Goal: Transaction & Acquisition: Purchase product/service

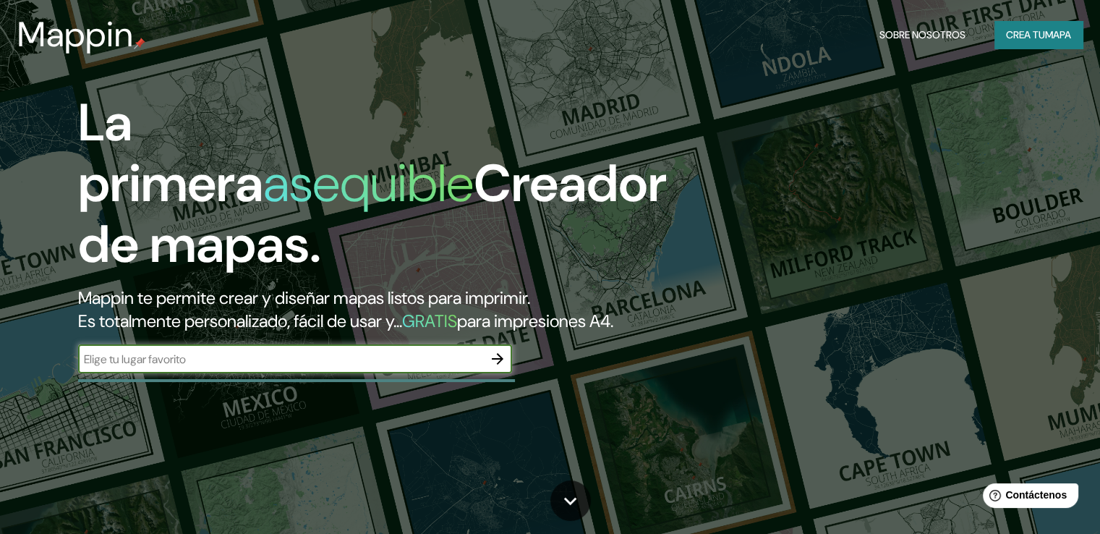
click at [1054, 25] on font "mapa" at bounding box center [1058, 34] width 26 height 19
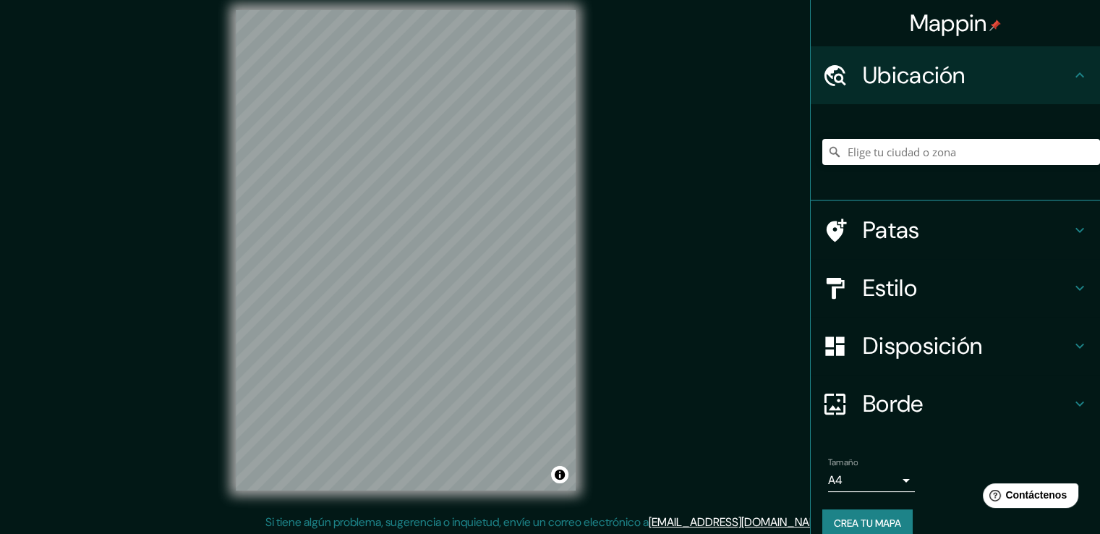
scroll to position [16, 0]
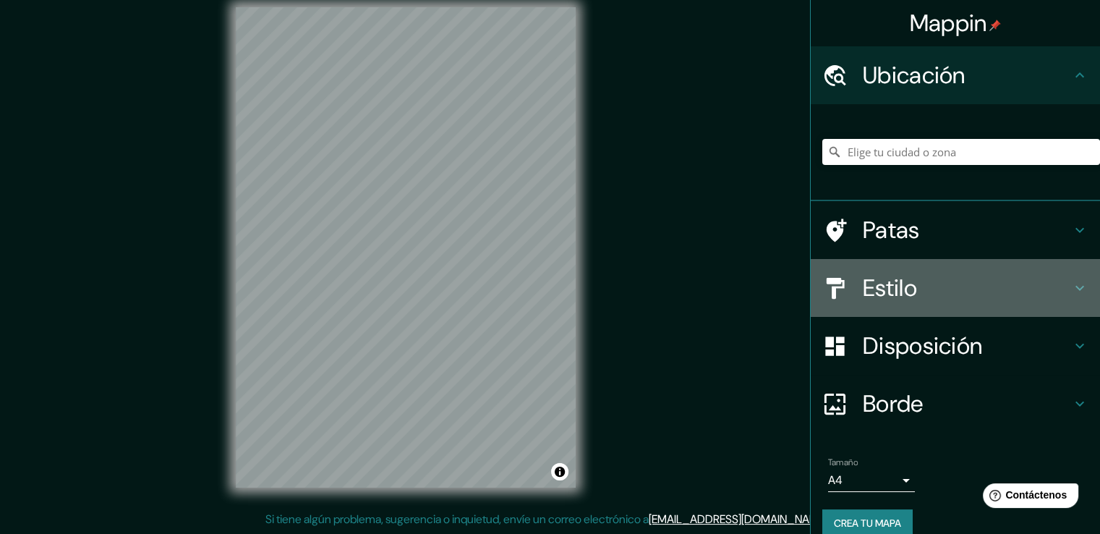
click at [1028, 305] on div "Estilo" at bounding box center [954, 288] width 289 height 58
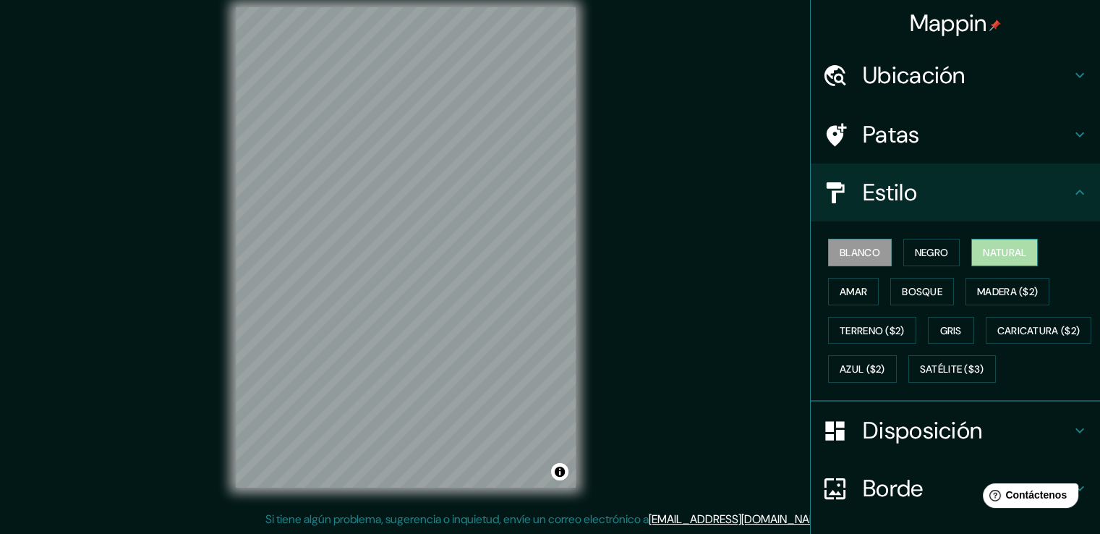
click at [1010, 263] on button "Natural" at bounding box center [1004, 252] width 67 height 27
click at [940, 247] on font "Negro" at bounding box center [932, 252] width 34 height 13
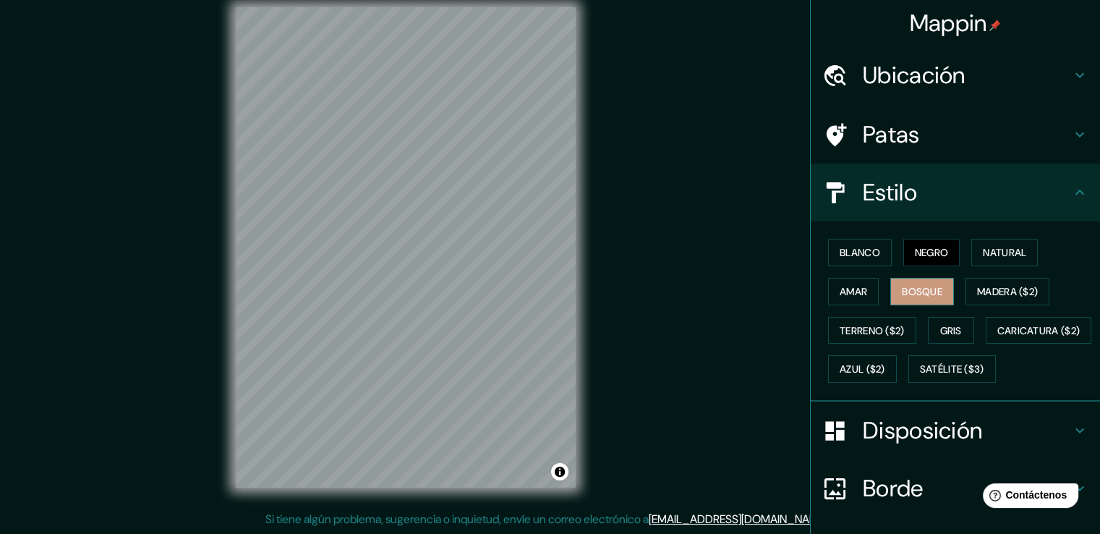
click at [902, 282] on font "Bosque" at bounding box center [922, 291] width 40 height 19
click at [857, 283] on font "Amar" at bounding box center [852, 291] width 27 height 19
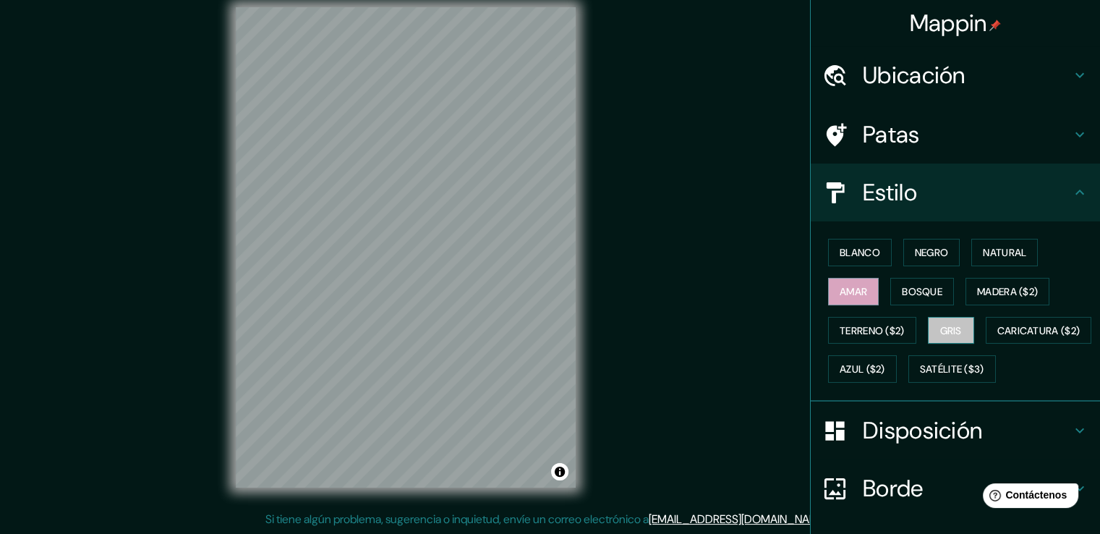
click at [949, 327] on font "Gris" at bounding box center [951, 330] width 22 height 13
click at [862, 321] on font "Terreno ($2)" at bounding box center [871, 330] width 65 height 19
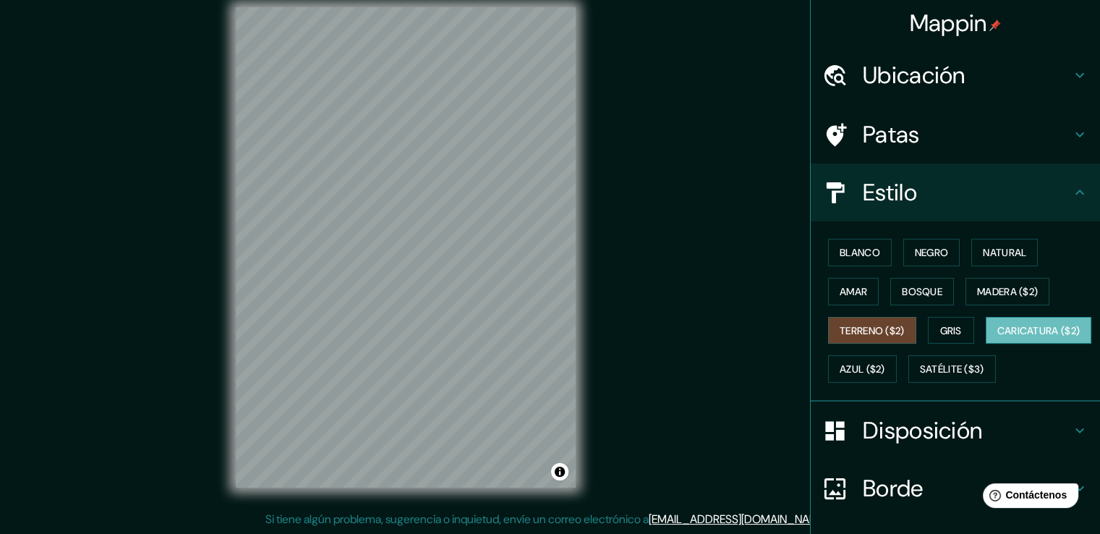
click at [985, 344] on button "Caricatura ($2)" at bounding box center [1038, 330] width 106 height 27
click at [885, 369] on font "Azul ($2)" at bounding box center [862, 369] width 46 height 13
click at [997, 337] on font "Caricatura ($2)" at bounding box center [1038, 330] width 83 height 13
click at [920, 376] on font "Satélite ($3)" at bounding box center [952, 369] width 64 height 13
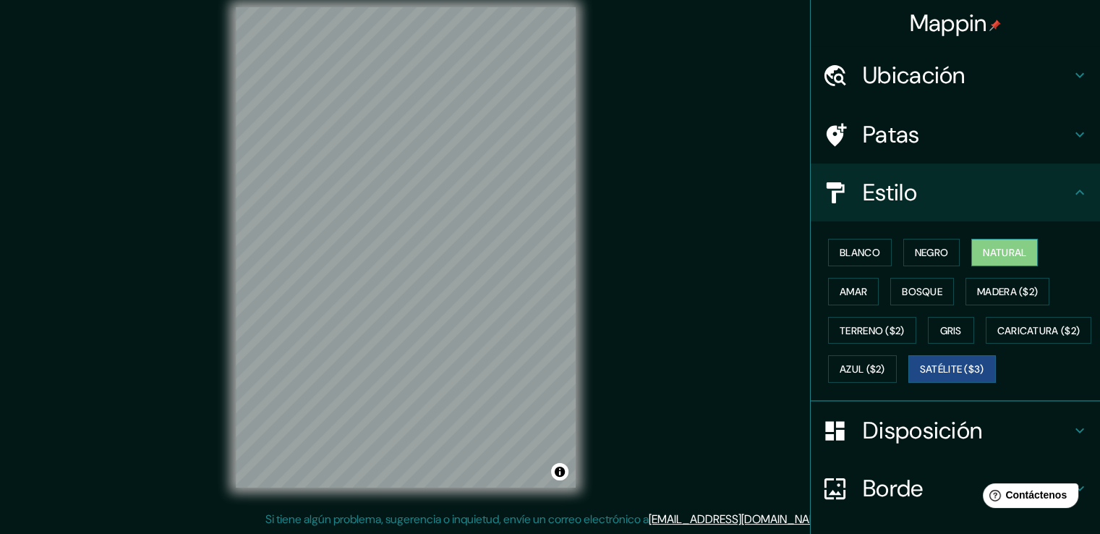
click at [1013, 254] on font "Natural" at bounding box center [1004, 252] width 43 height 13
click at [920, 378] on font "Satélite ($3)" at bounding box center [952, 368] width 64 height 19
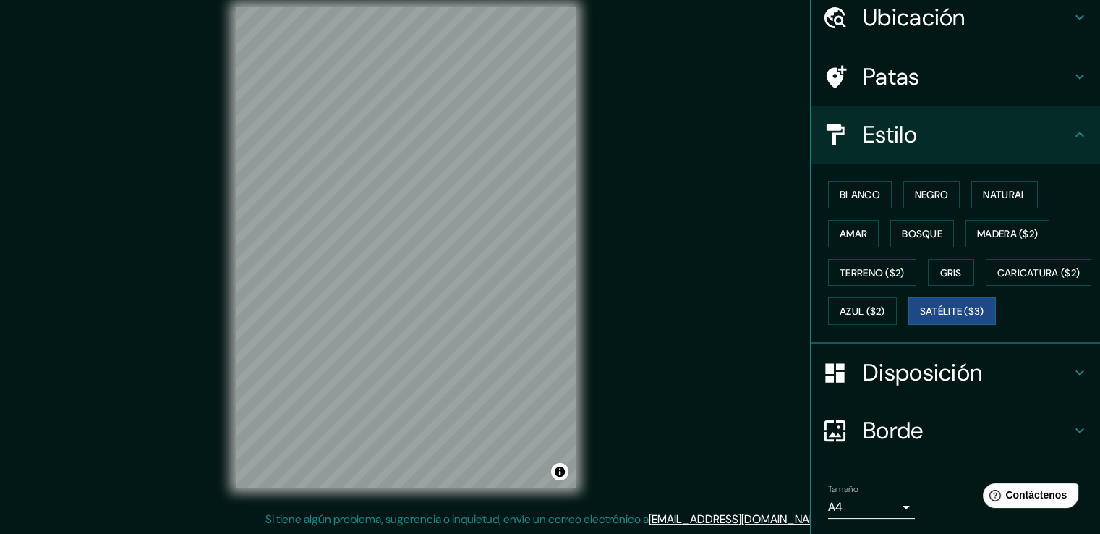
scroll to position [140, 0]
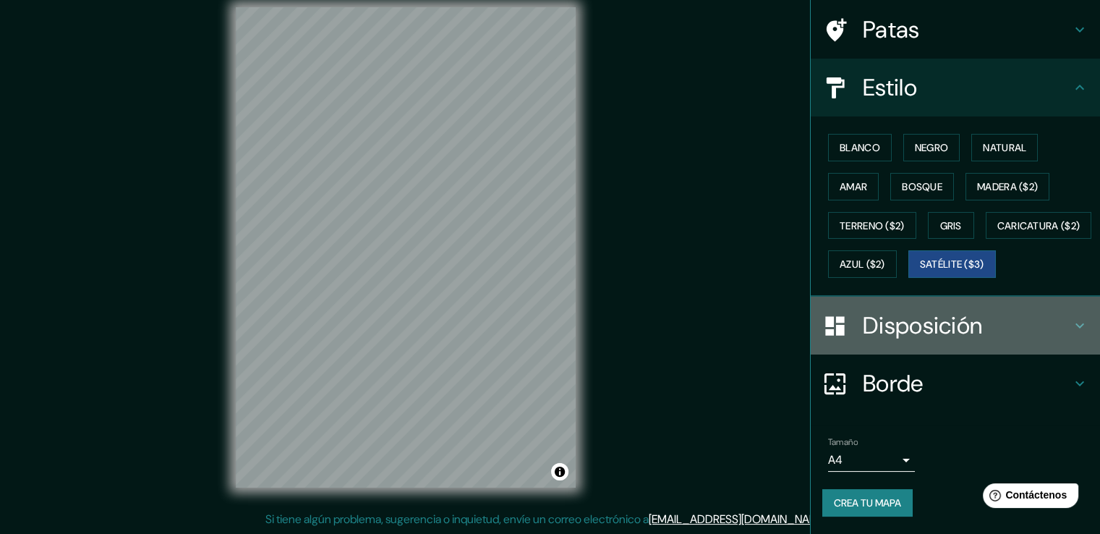
click at [983, 343] on div "Disposición" at bounding box center [954, 325] width 289 height 58
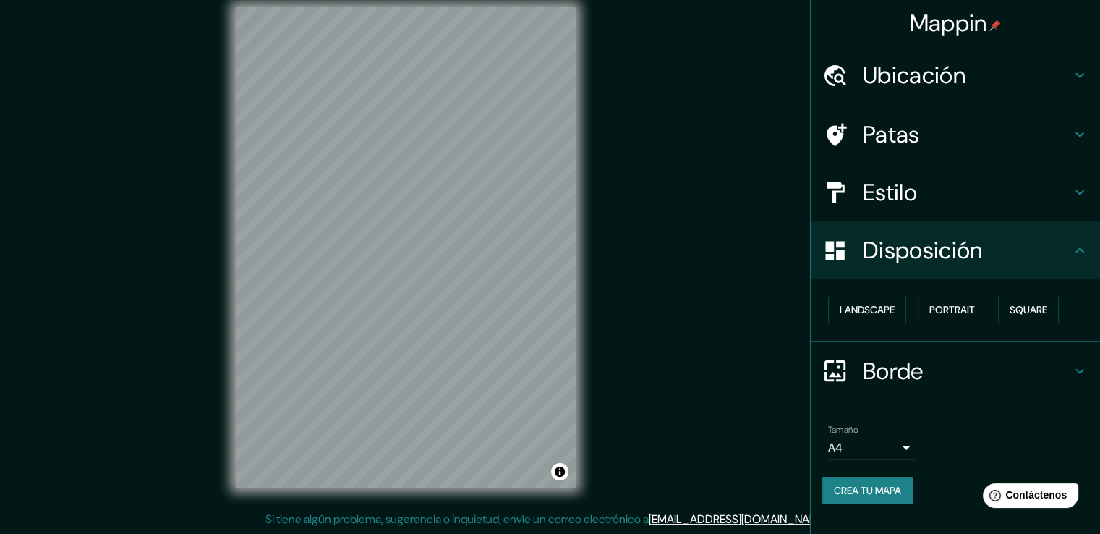
scroll to position [0, 0]
click at [885, 312] on button "Paisaje" at bounding box center [857, 309] width 59 height 27
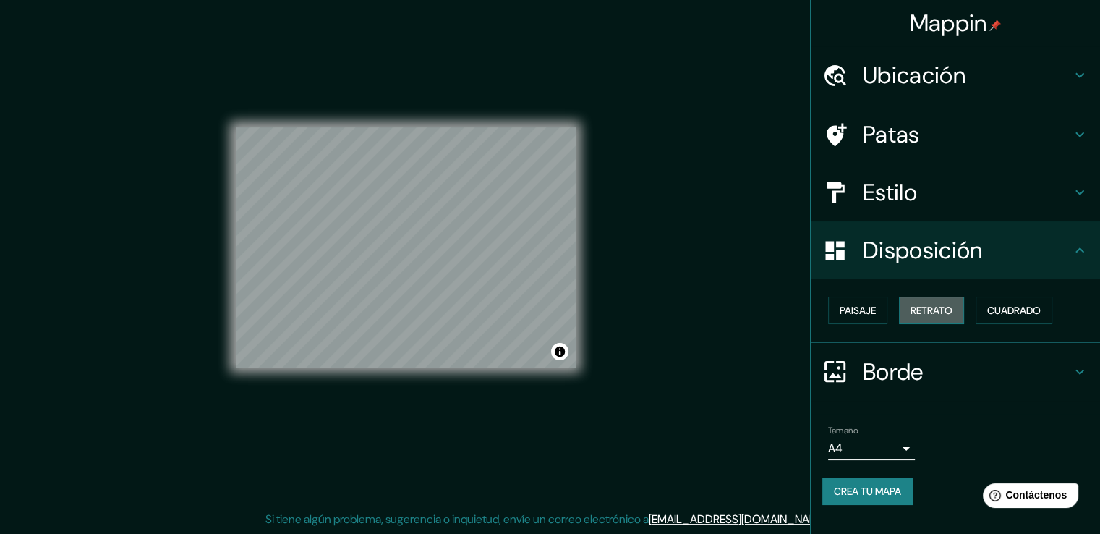
click at [922, 313] on font "Retrato" at bounding box center [931, 310] width 42 height 13
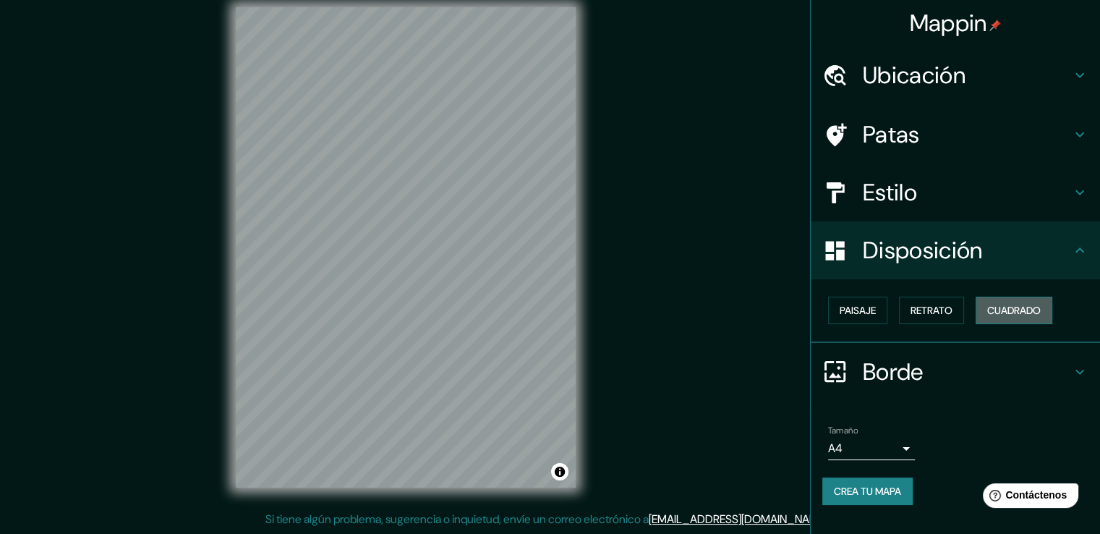
click at [1017, 321] on button "Cuadrado" at bounding box center [1013, 309] width 77 height 27
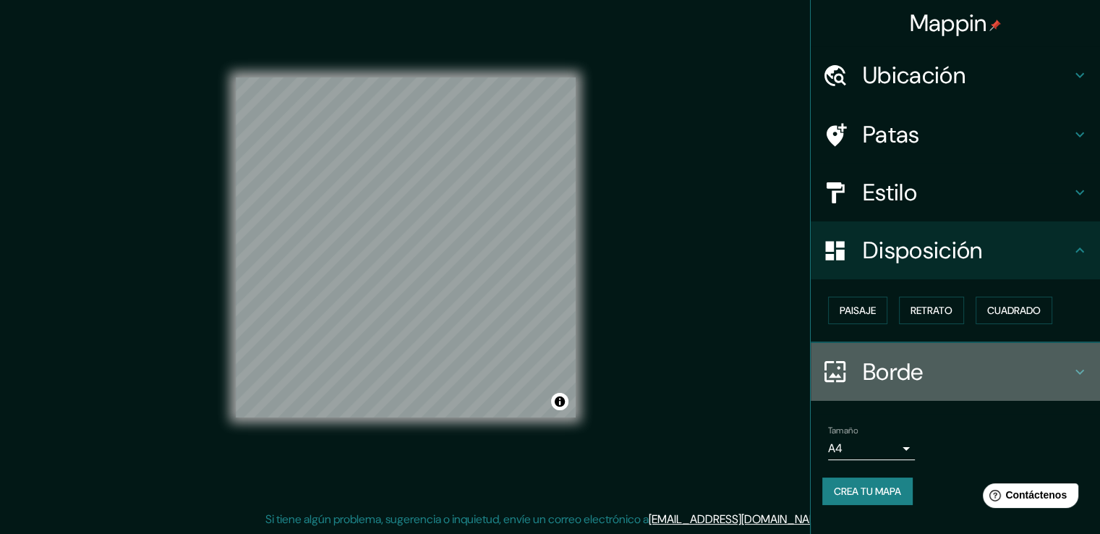
click at [1064, 377] on h4 "Borde" at bounding box center [967, 371] width 208 height 29
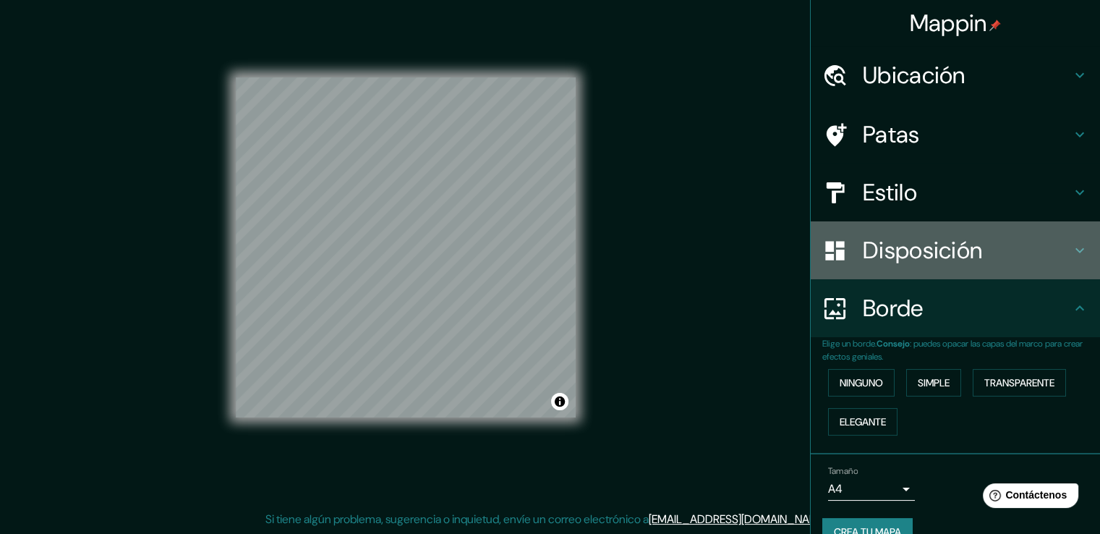
click at [983, 249] on h4 "Disposición" at bounding box center [967, 250] width 208 height 29
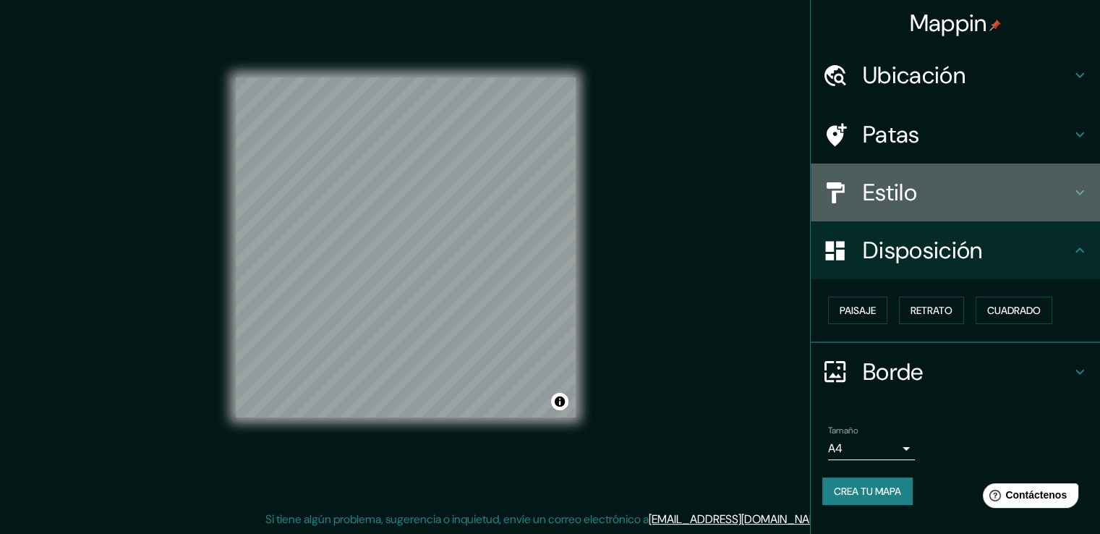
click at [985, 194] on h4 "Estilo" at bounding box center [967, 192] width 208 height 29
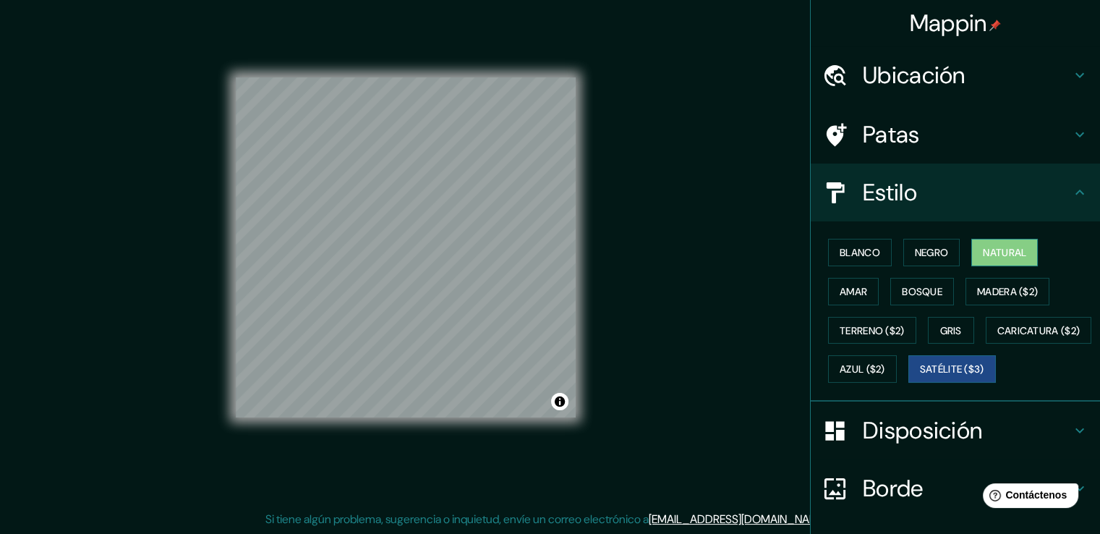
click at [992, 256] on font "Natural" at bounding box center [1004, 252] width 43 height 13
drag, startPoint x: 850, startPoint y: 239, endPoint x: 863, endPoint y: 239, distance: 12.3
click at [852, 239] on button "Blanco" at bounding box center [860, 252] width 64 height 27
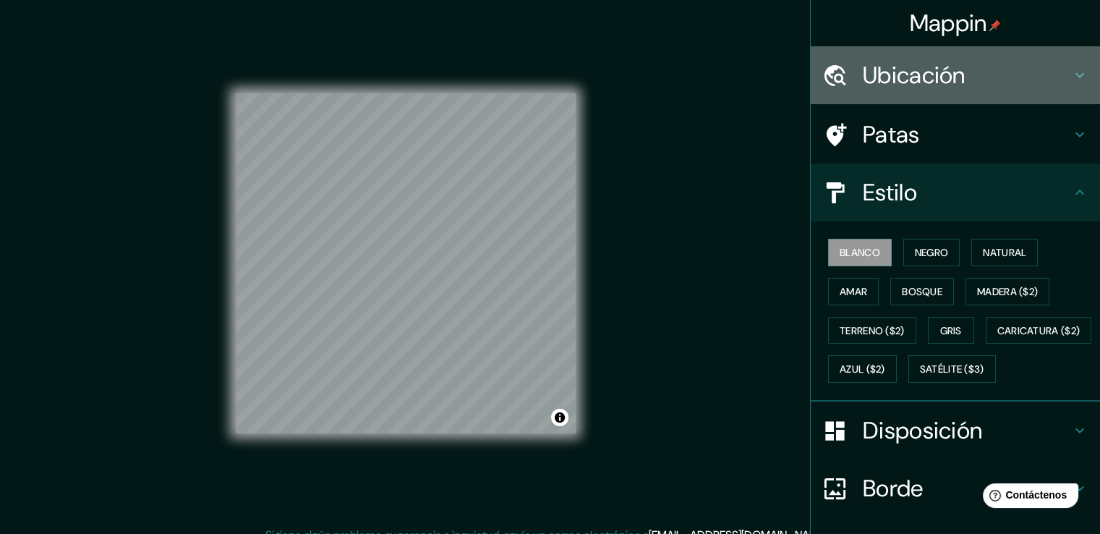
click at [1071, 82] on icon at bounding box center [1079, 75] width 17 height 17
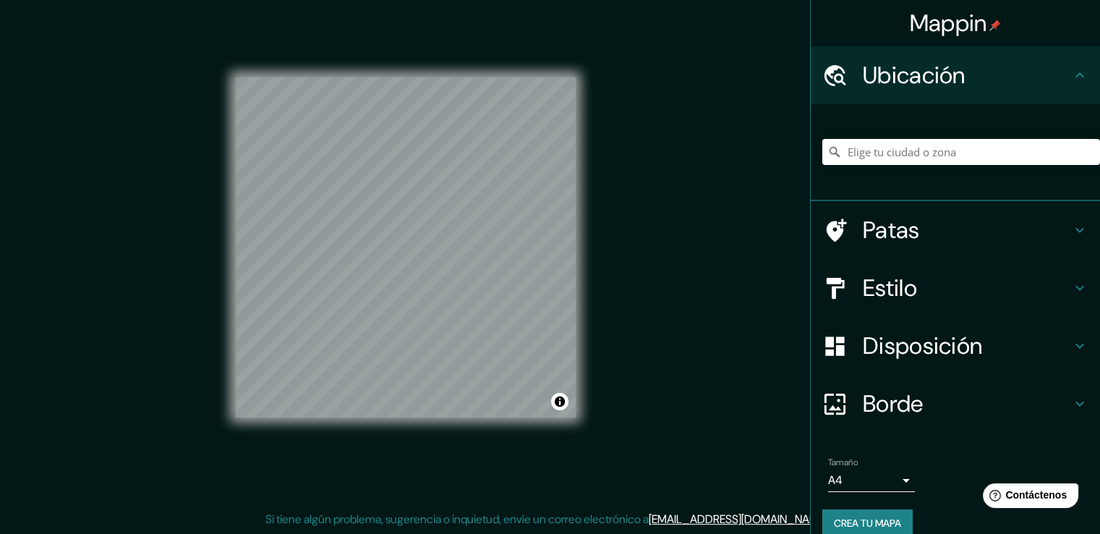
scroll to position [20, 0]
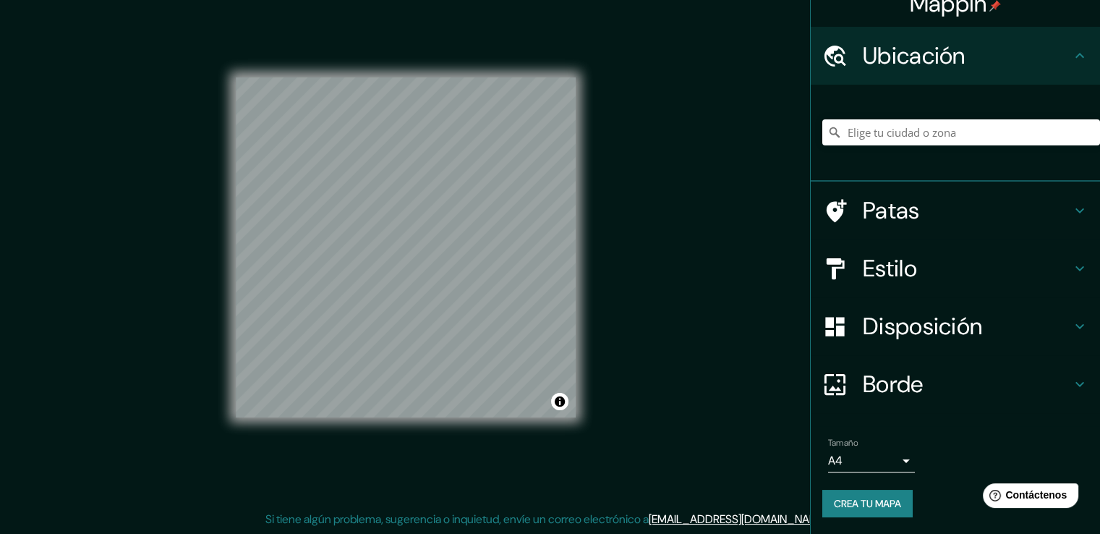
click at [980, 345] on div "Disposición" at bounding box center [954, 326] width 289 height 58
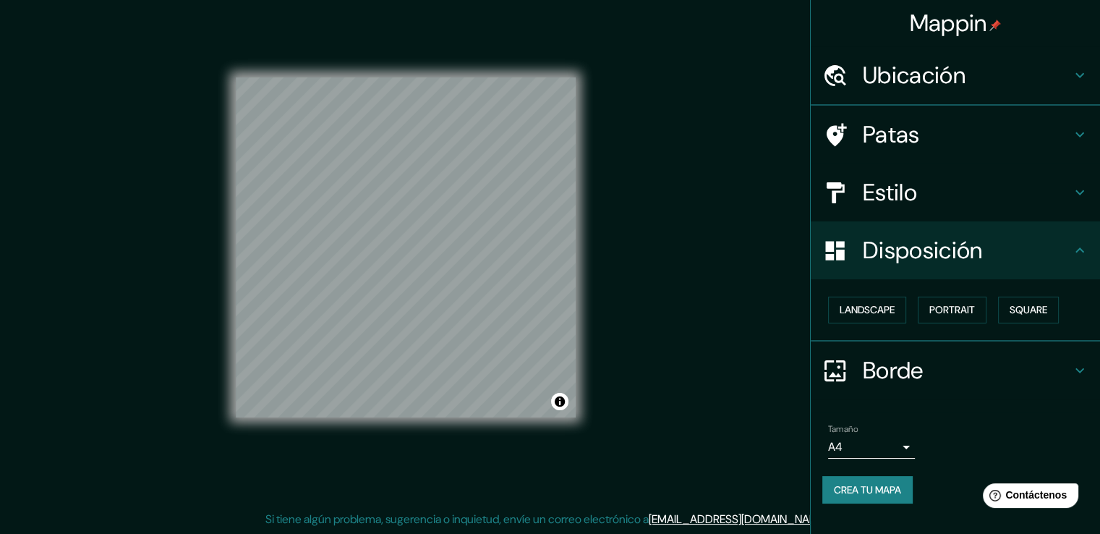
scroll to position [0, 0]
click at [923, 363] on font "Borde" at bounding box center [893, 371] width 61 height 30
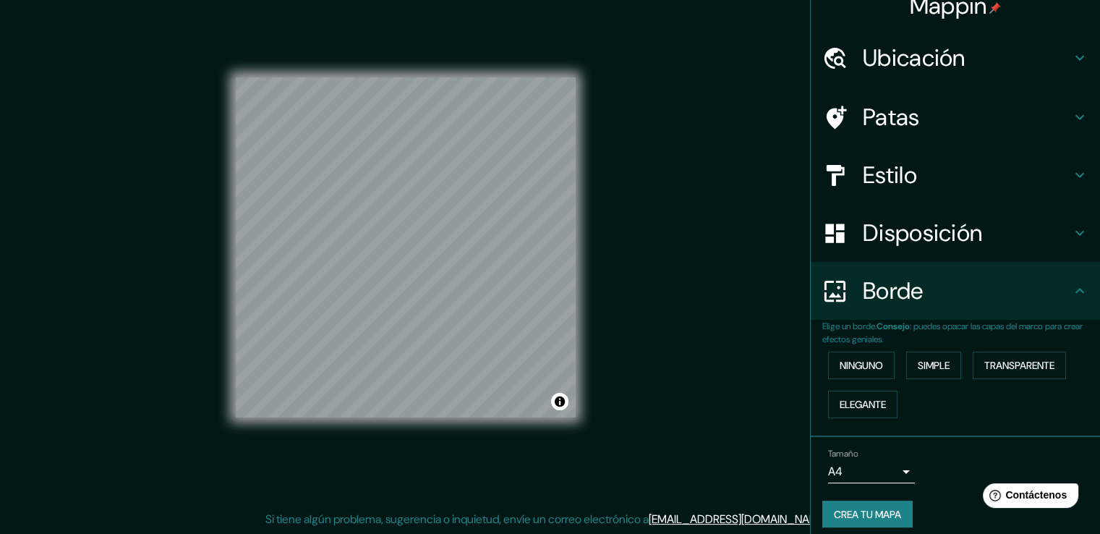
scroll to position [27, 0]
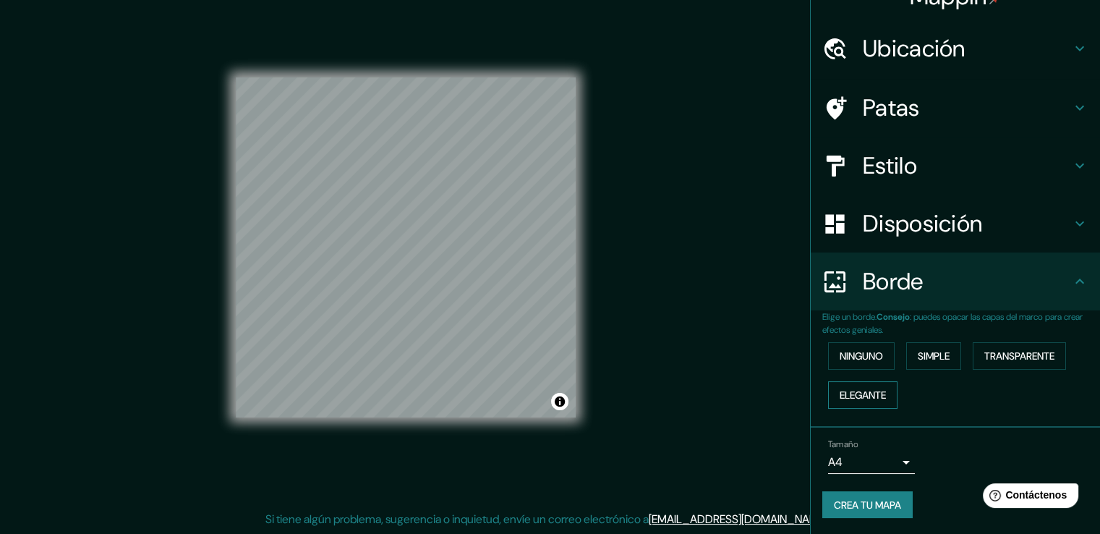
click at [852, 382] on button "Elegante" at bounding box center [862, 394] width 69 height 27
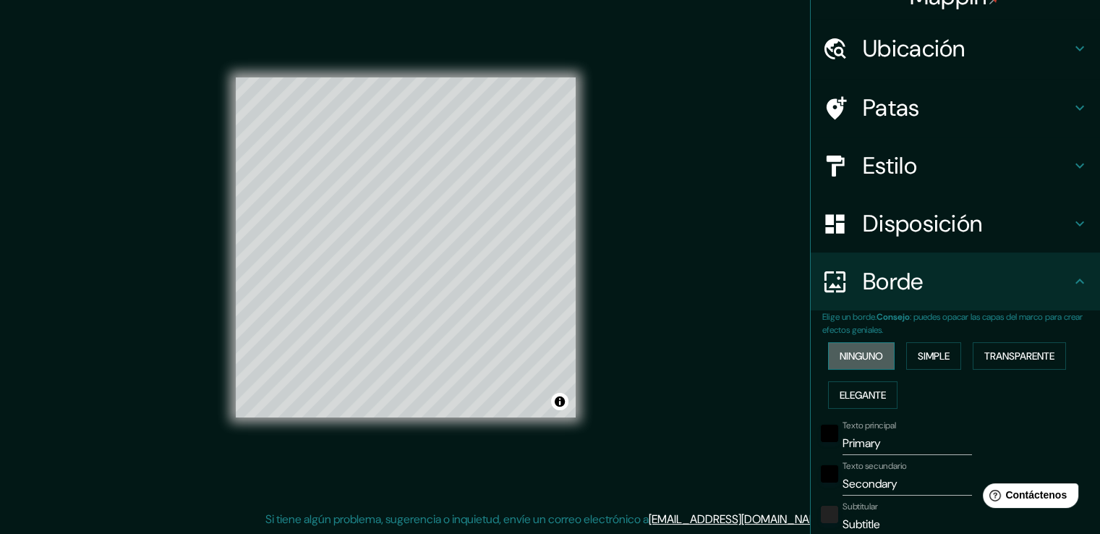
click at [857, 366] on button "Ninguno" at bounding box center [861, 355] width 67 height 27
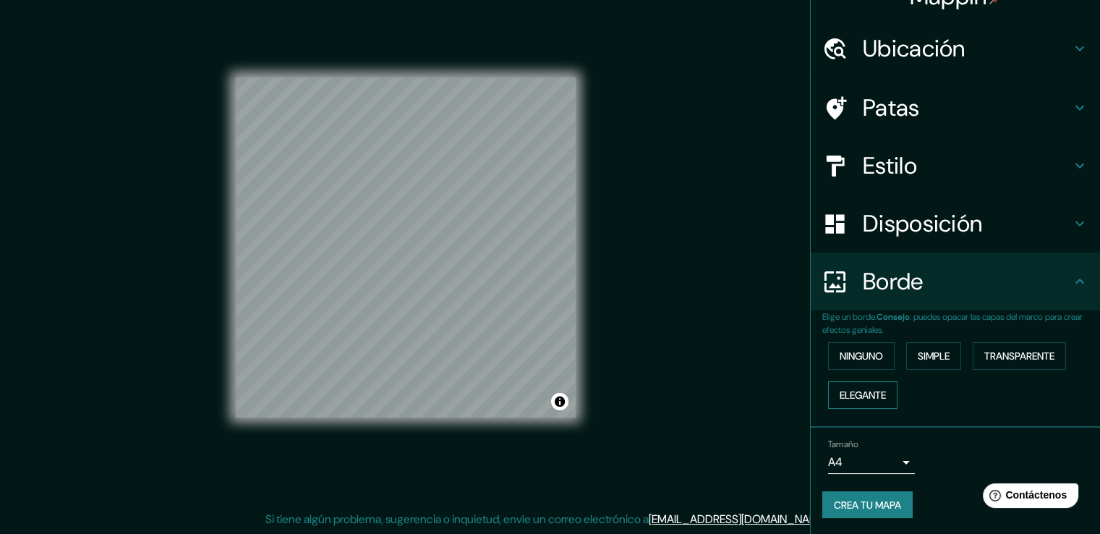
drag, startPoint x: 855, startPoint y: 388, endPoint x: 860, endPoint y: 383, distance: 7.7
click at [854, 389] on font "Elegante" at bounding box center [862, 394] width 46 height 13
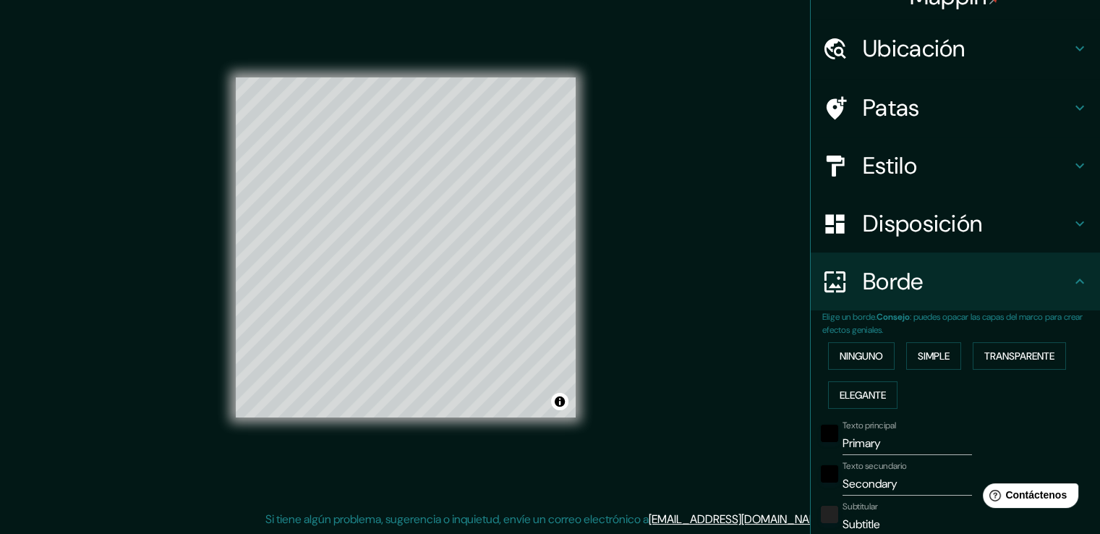
click at [917, 377] on div "Ninguno Simple Transparente Elegante" at bounding box center [961, 375] width 278 height 78
click at [925, 369] on div "Ninguno Simple Transparente Elegante" at bounding box center [961, 375] width 278 height 78
click at [937, 369] on div "Ninguno Simple Transparente Elegante" at bounding box center [961, 375] width 278 height 78
click at [919, 367] on button "Simple" at bounding box center [933, 355] width 55 height 27
click at [925, 364] on button "Simple" at bounding box center [933, 355] width 55 height 27
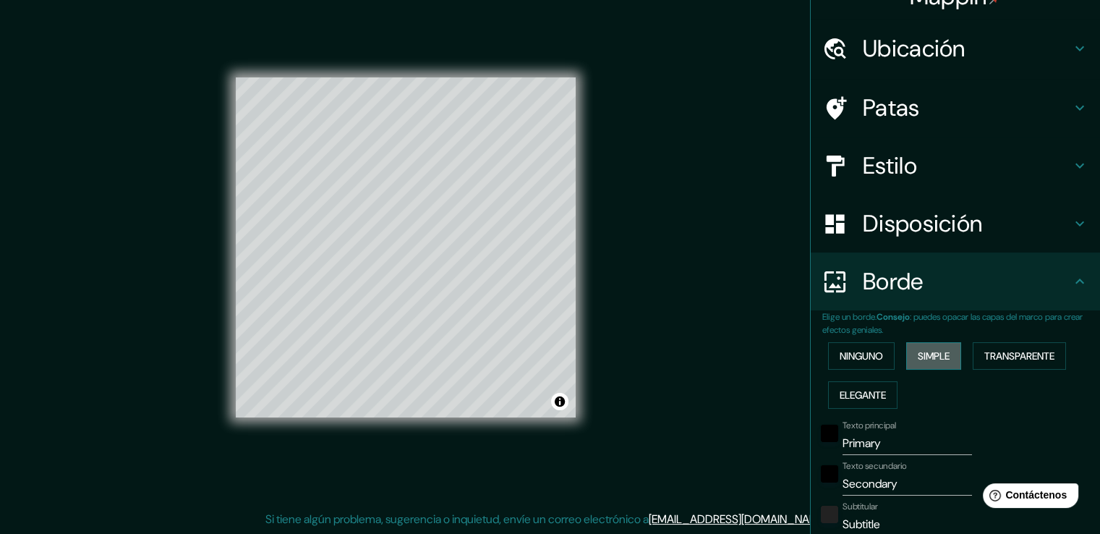
type input "38"
click at [1027, 365] on button "Transparente" at bounding box center [1018, 355] width 93 height 27
type input "226"
type input "38"
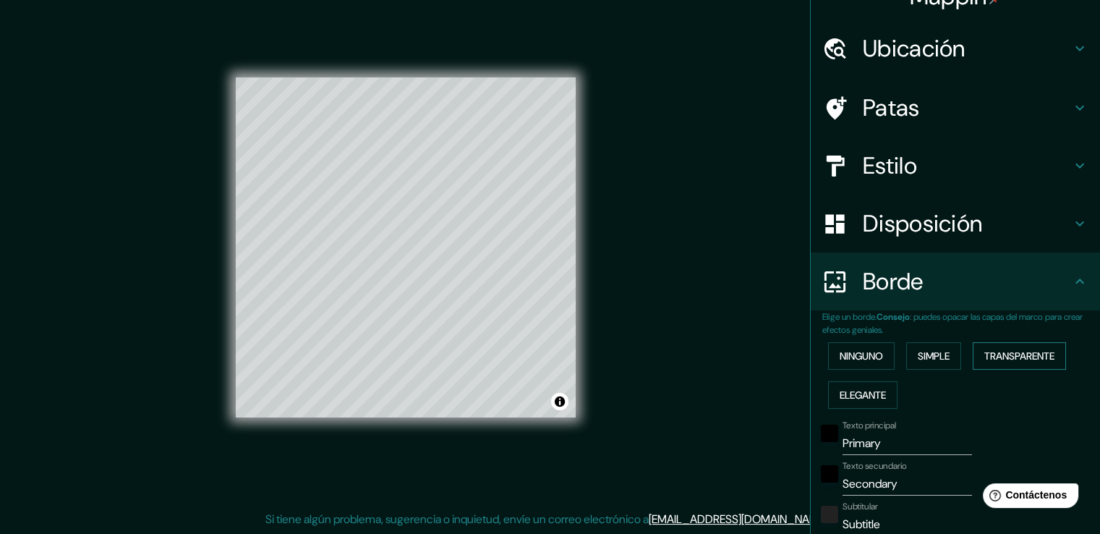
click at [1027, 365] on button "Transparente" at bounding box center [1018, 355] width 93 height 27
type input "226"
type input "38"
click at [1027, 364] on button "Transparente" at bounding box center [1018, 355] width 93 height 27
type input "226"
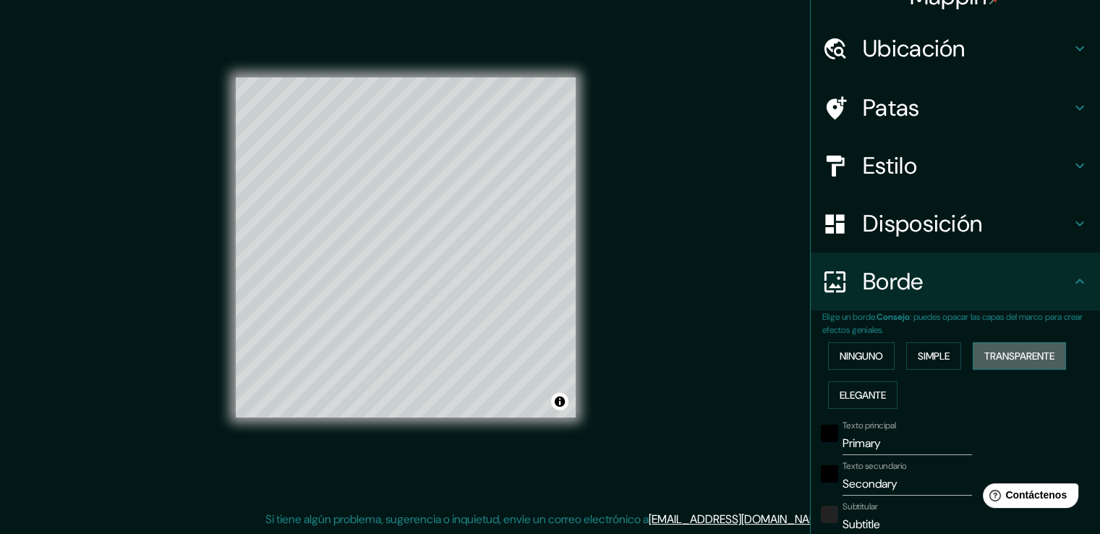
type input "38"
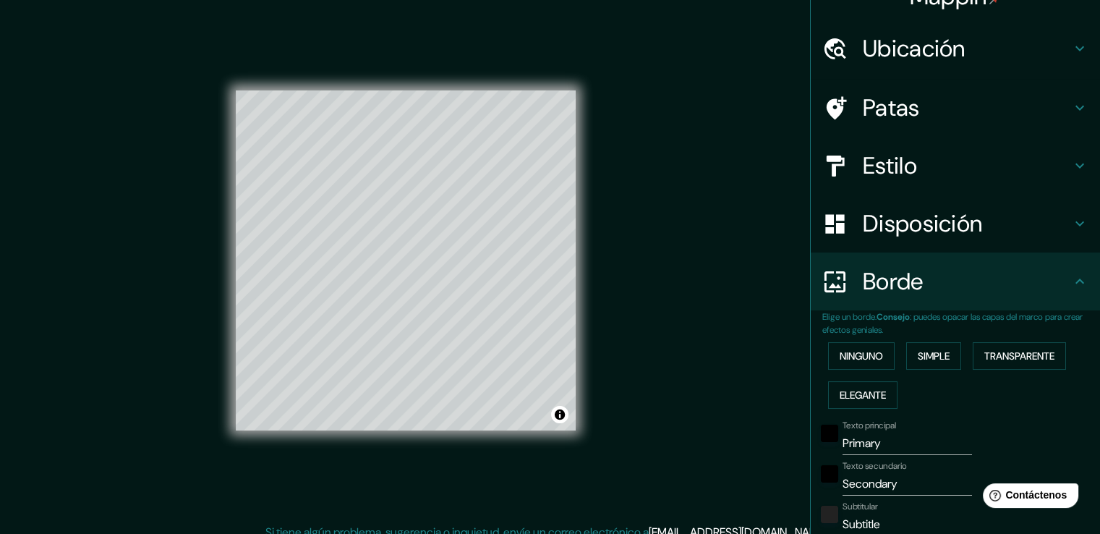
scroll to position [0, 0]
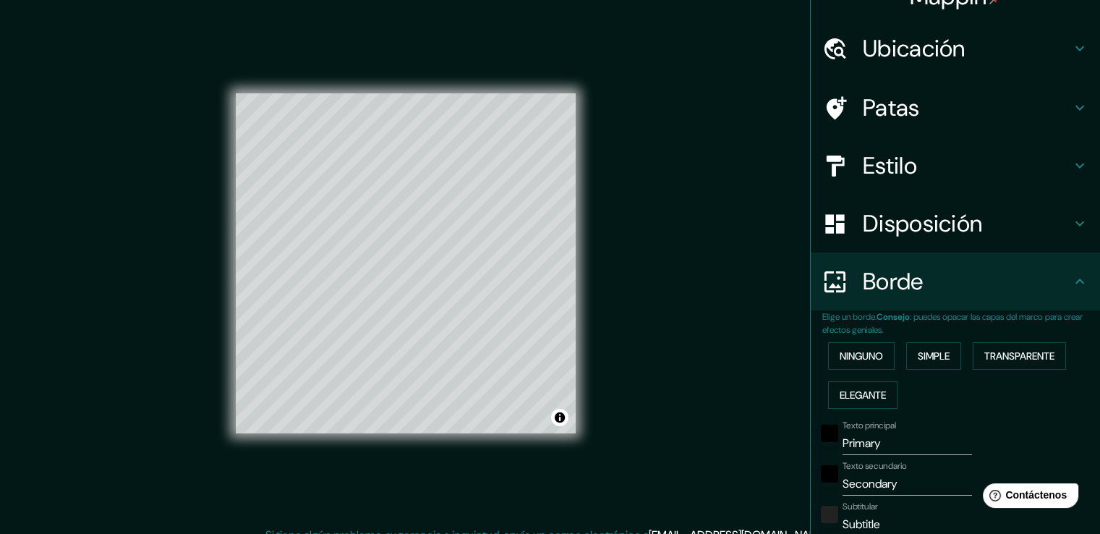
click at [927, 235] on font "Disposición" at bounding box center [922, 223] width 119 height 30
type input "226"
type input "38"
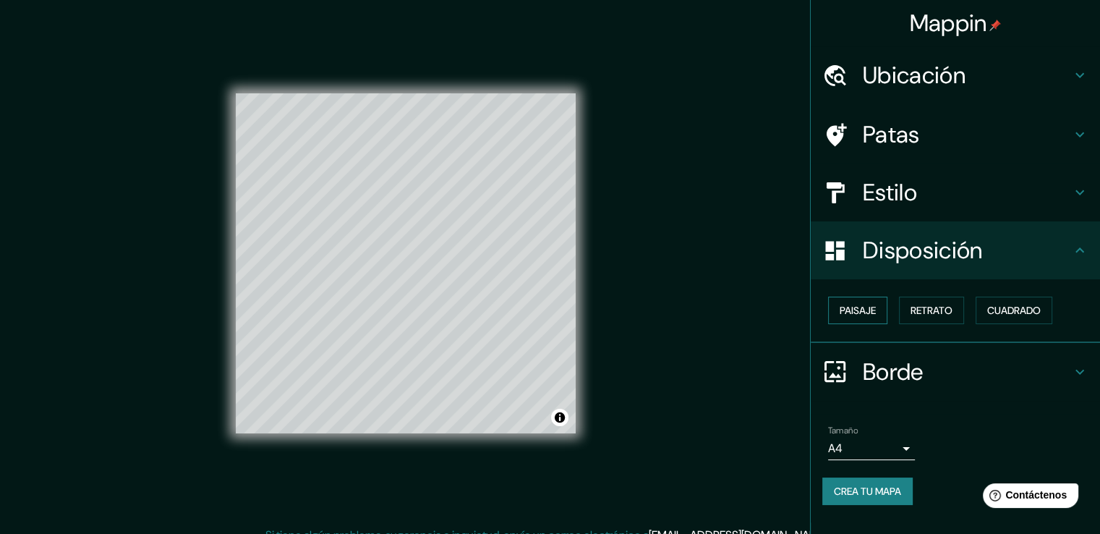
click at [859, 304] on font "Paisaje" at bounding box center [857, 310] width 36 height 13
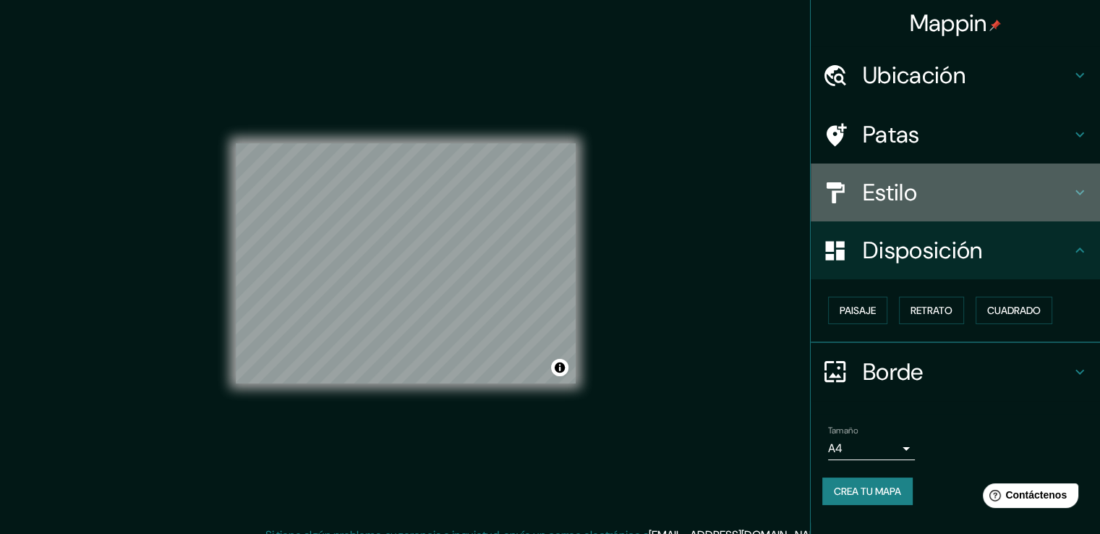
click at [952, 206] on h4 "Estilo" at bounding box center [967, 192] width 208 height 29
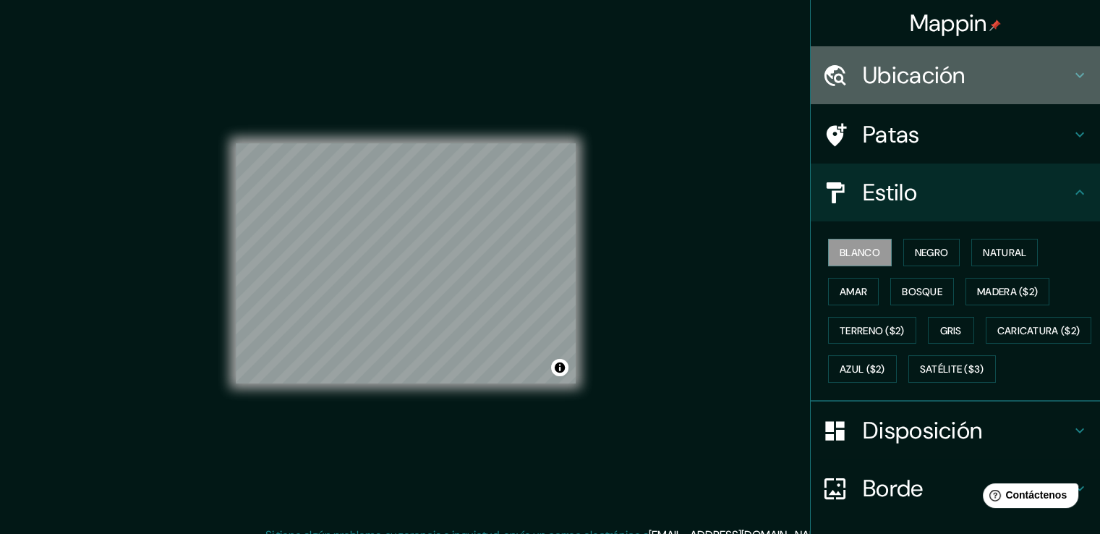
click at [1050, 86] on h4 "Ubicación" at bounding box center [967, 75] width 208 height 29
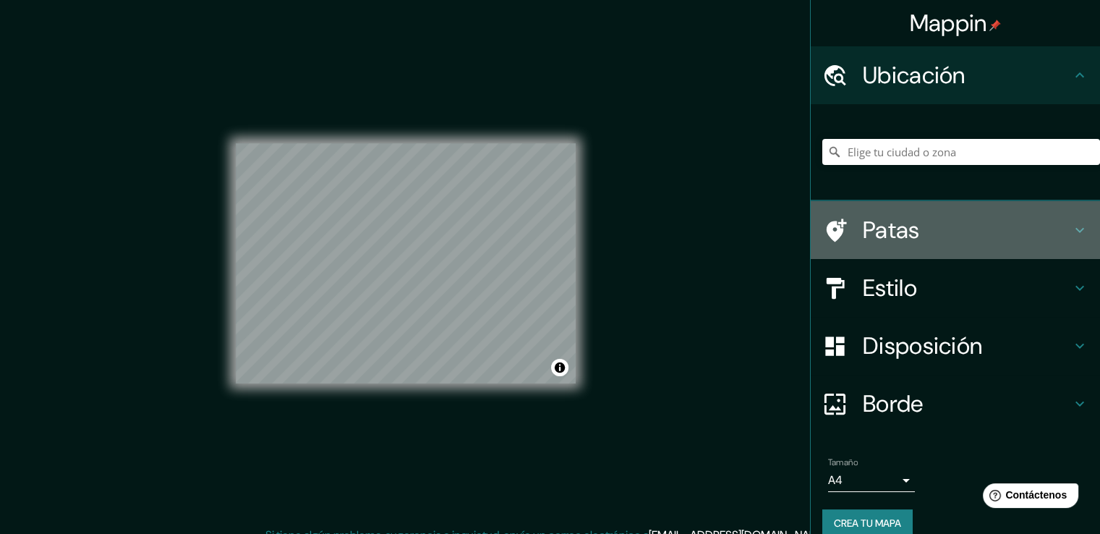
click at [920, 221] on h4 "Patas" at bounding box center [967, 229] width 208 height 29
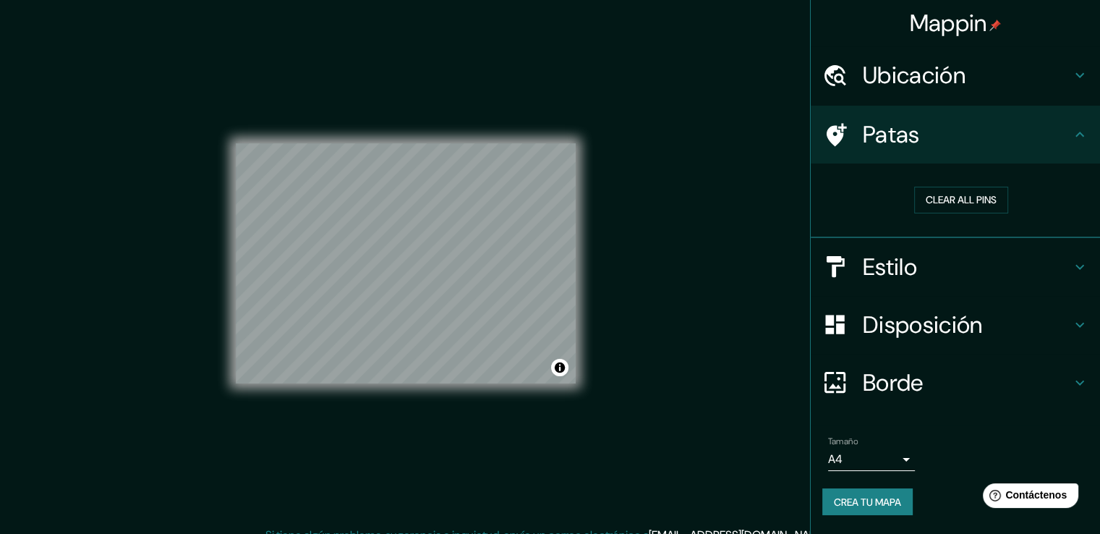
click at [738, 247] on div "Mappin Ubicación Patas Clear all pins Estilo Disposición Borde Elige un borde. …" at bounding box center [550, 274] width 1100 height 549
